Goal: Information Seeking & Learning: Find specific page/section

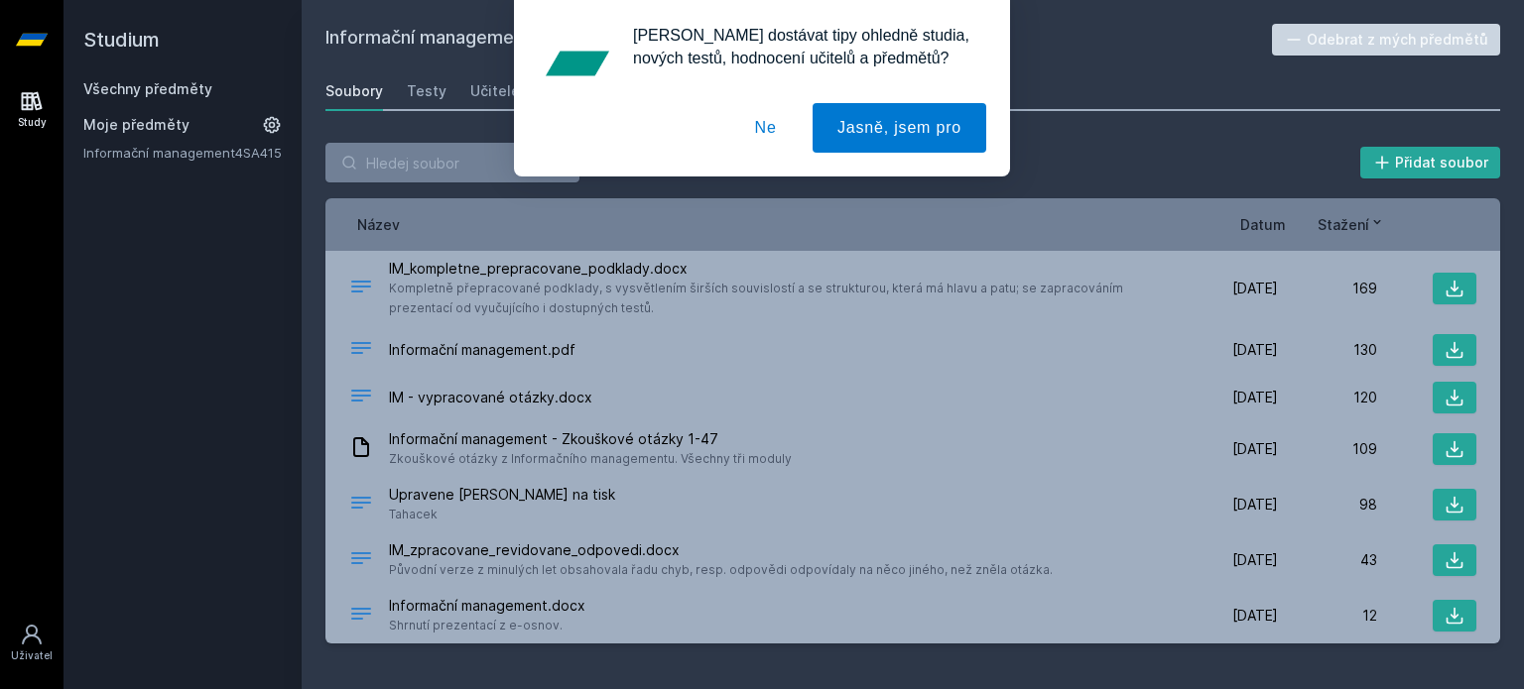
click at [768, 120] on button "Ne" at bounding box center [765, 128] width 71 height 50
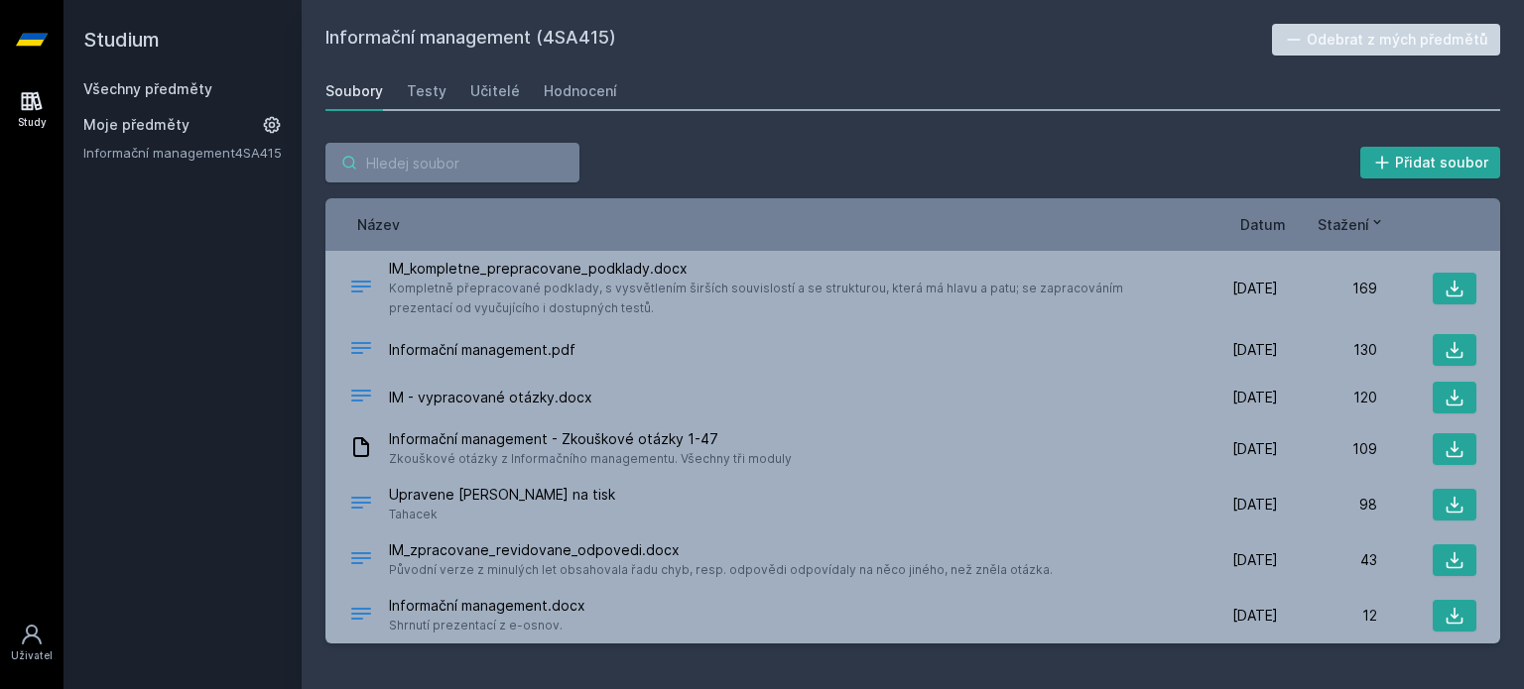
click at [471, 163] on input "search" at bounding box center [452, 163] width 254 height 40
click at [348, 89] on div "Soubory" at bounding box center [354, 91] width 58 height 20
click at [173, 90] on link "Všechny předměty" at bounding box center [147, 88] width 129 height 17
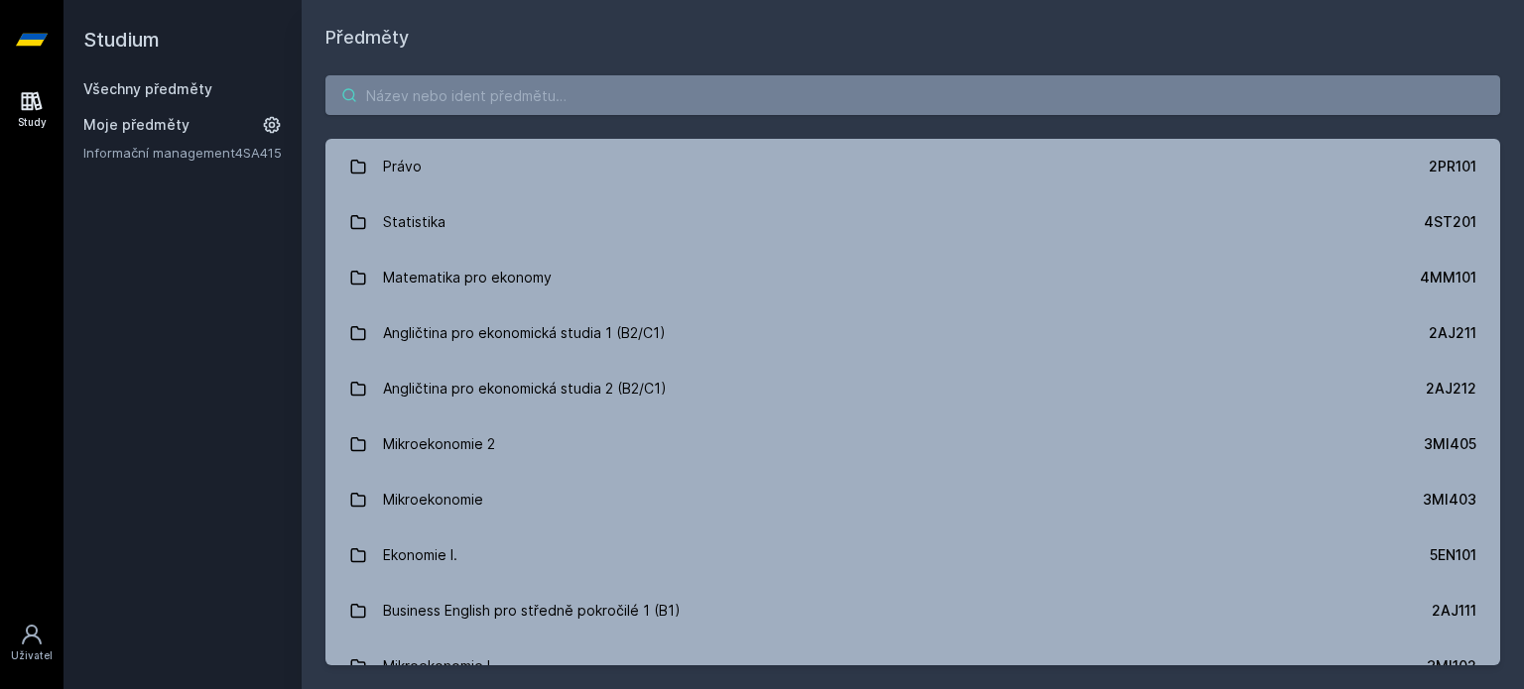
click at [433, 84] on input "search" at bounding box center [912, 95] width 1174 height 40
paste input "Pokročilé přístupy k dobývání znalostí z databází"
type input "Pokročilé přístupy k dobývání znalostí z databází"
click at [724, 46] on h1 "Předměty" at bounding box center [912, 38] width 1174 height 28
